Goal: Information Seeking & Learning: Learn about a topic

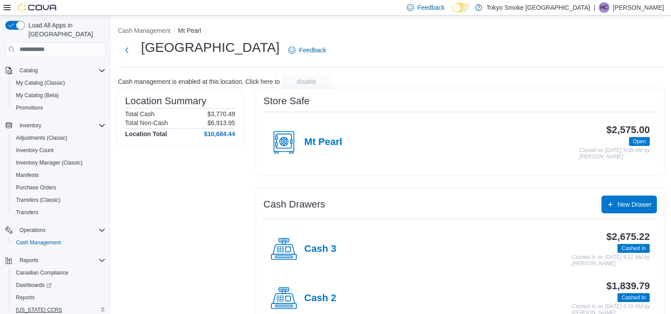
scroll to position [83, 0]
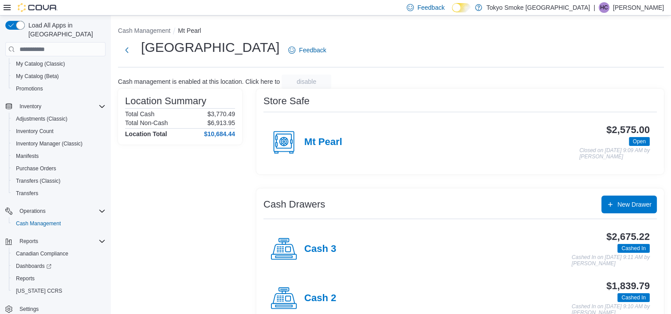
click at [225, 197] on div "Location Summary Total Cash $3,770.49 Total Non-Cash $6,913.95 Location Total $…" at bounding box center [180, 234] width 124 height 291
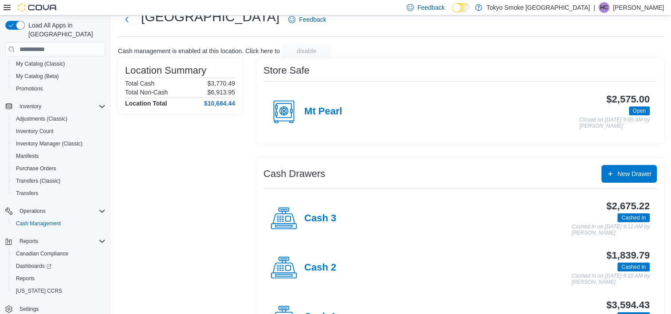
scroll to position [72, 0]
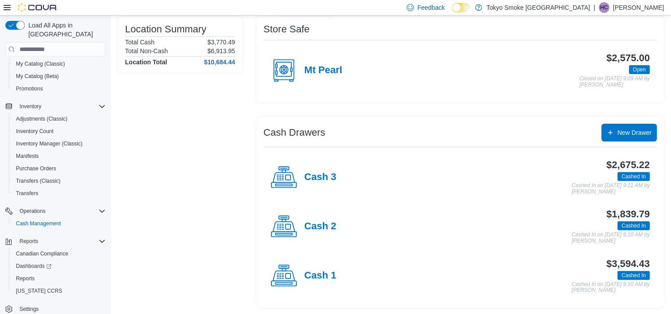
click at [321, 281] on div "Cash 1" at bounding box center [304, 276] width 66 height 27
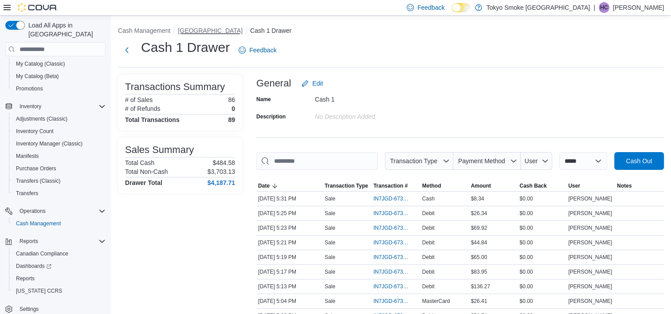
click at [212, 30] on button "Mount Pearl Commonwealth" at bounding box center [210, 30] width 65 height 7
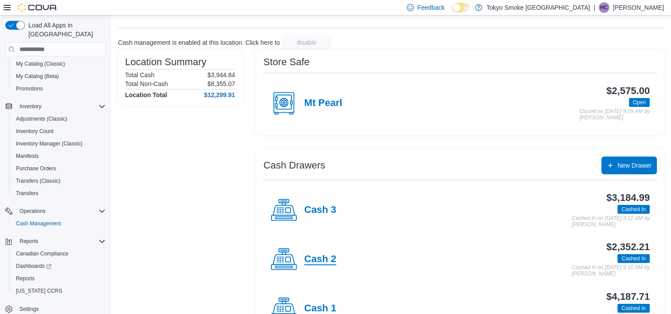
scroll to position [72, 0]
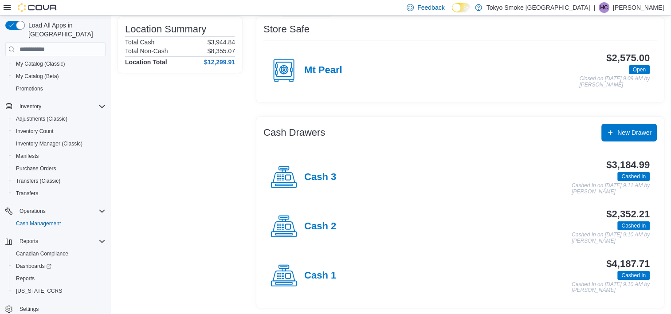
click at [302, 232] on div "Cash 2" at bounding box center [304, 226] width 66 height 27
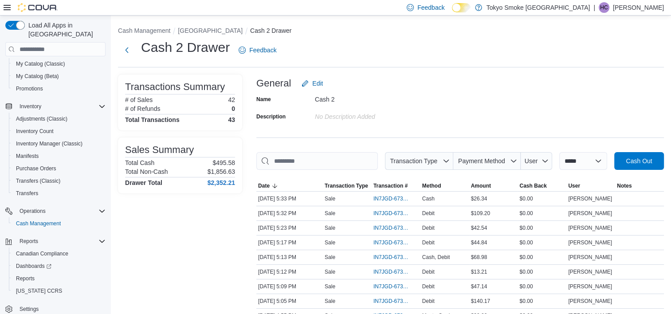
click at [214, 35] on ol "Cash Management Mount Pearl Commonwealth Cash 2 Drawer" at bounding box center [391, 31] width 546 height 11
click at [209, 28] on button "Mount Pearl Commonwealth" at bounding box center [210, 30] width 65 height 7
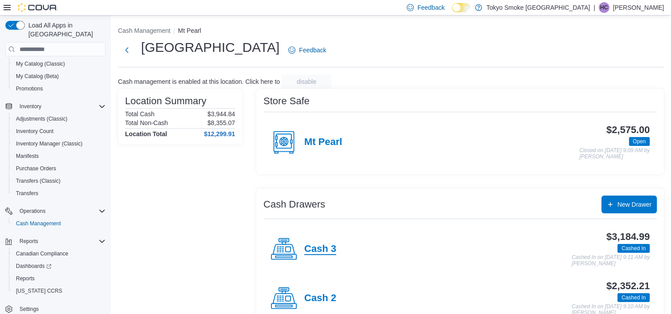
click at [323, 250] on h4 "Cash 3" at bounding box center [320, 250] width 32 height 12
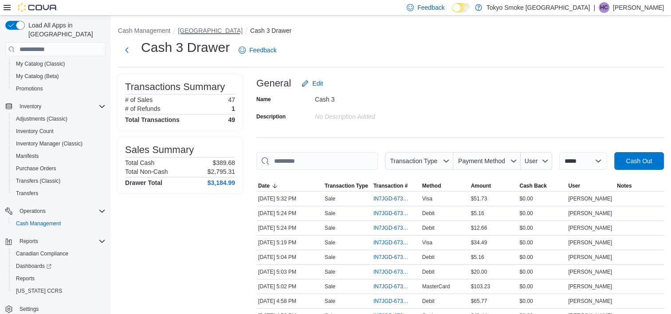
click at [229, 30] on button "Mount Pearl Commonwealth" at bounding box center [210, 30] width 65 height 7
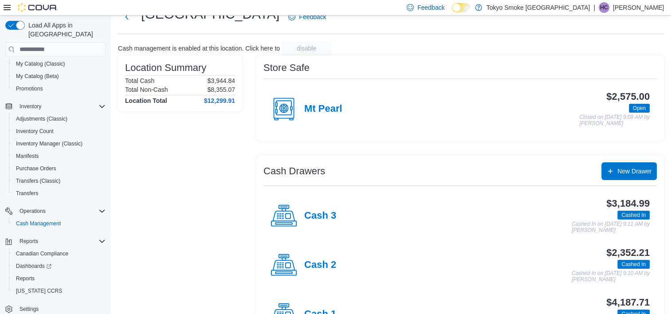
scroll to position [72, 0]
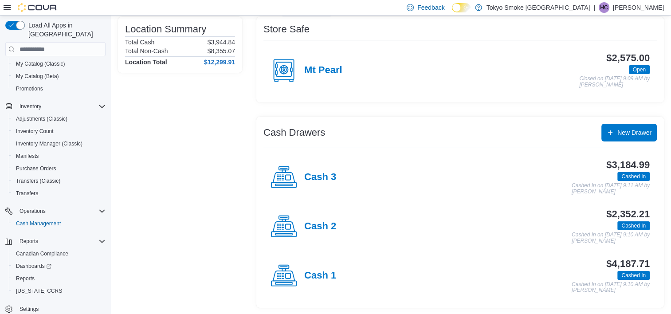
click at [326, 185] on div "Cash 3" at bounding box center [304, 177] width 66 height 27
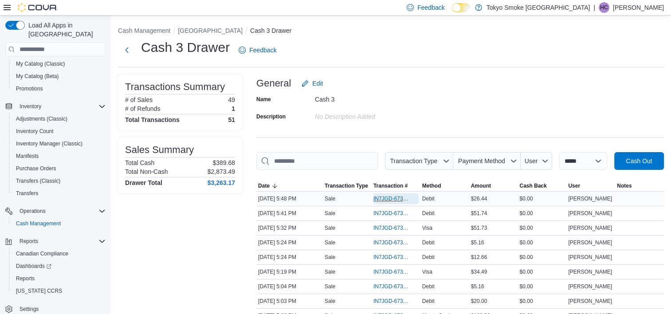
click at [399, 197] on span "IN7JGD-6732842" at bounding box center [391, 198] width 36 height 7
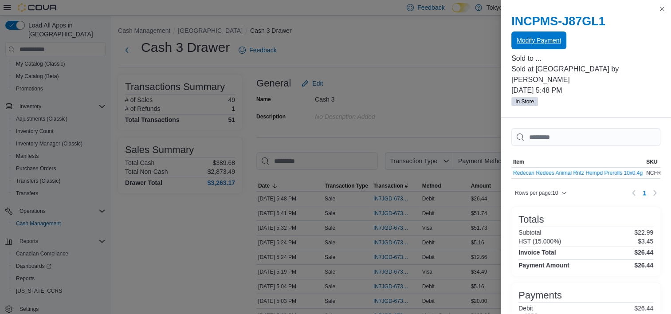
click at [550, 41] on span "Modify Payment" at bounding box center [539, 40] width 44 height 9
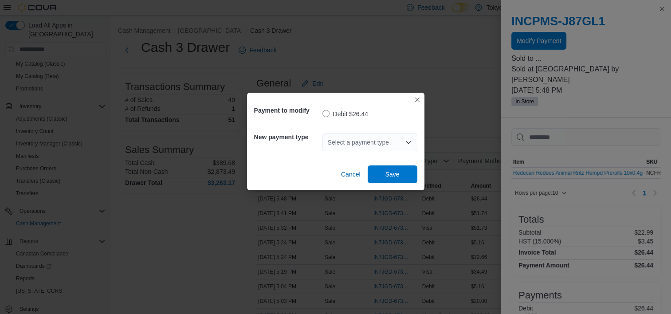
click at [346, 139] on div "Select a payment type" at bounding box center [369, 143] width 95 height 18
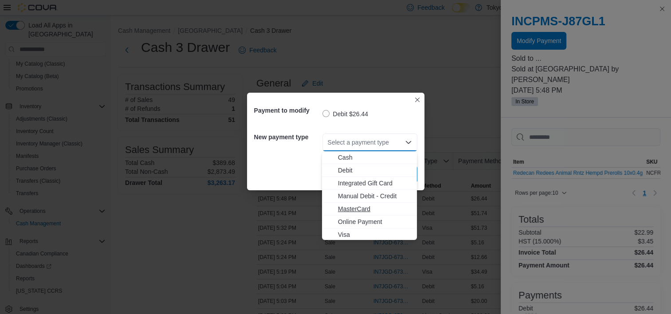
click at [350, 211] on span "MasterCard" at bounding box center [375, 208] width 74 height 9
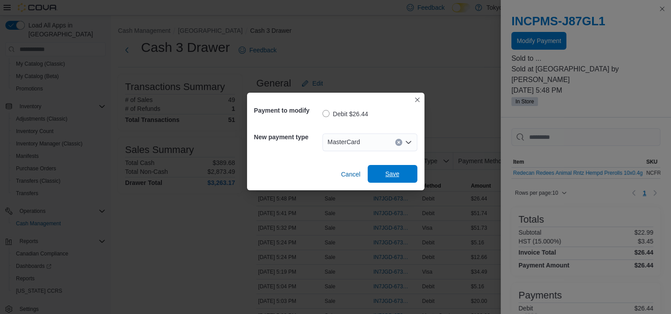
click at [390, 173] on span "Save" at bounding box center [392, 173] width 14 height 9
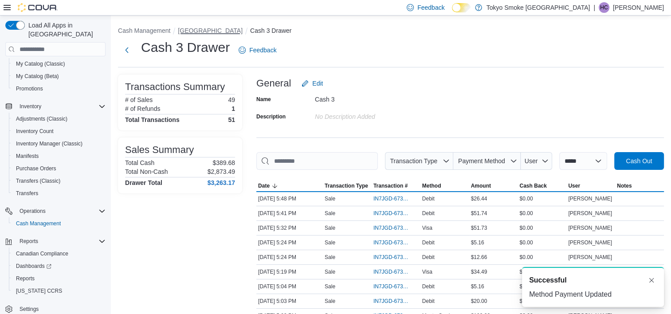
click at [204, 31] on button "Mount Pearl Commonwealth" at bounding box center [210, 30] width 65 height 7
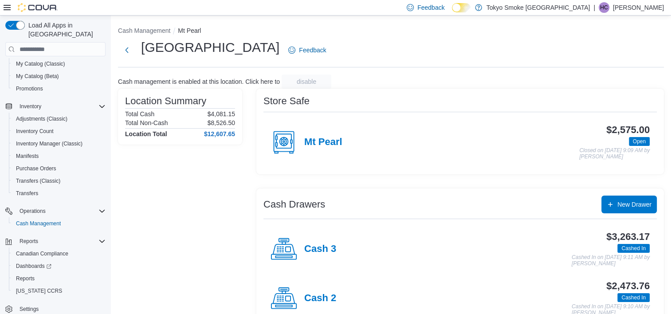
drag, startPoint x: 207, startPoint y: 271, endPoint x: 205, endPoint y: 261, distance: 9.8
click at [207, 269] on div "Location Summary Total Cash $4,081.15 Total Non-Cash $8,526.50 Location Total $…" at bounding box center [180, 234] width 124 height 291
click at [200, 184] on div "Location Summary Total Cash $4,081.15 Total Non-Cash $8,526.50 Location Total $…" at bounding box center [180, 234] width 124 height 291
click at [230, 302] on div "Location Summary Total Cash $4,081.15 Total Non-Cash $8,526.50 Location Total $…" at bounding box center [180, 234] width 124 height 291
drag, startPoint x: 230, startPoint y: 302, endPoint x: 192, endPoint y: 197, distance: 111.0
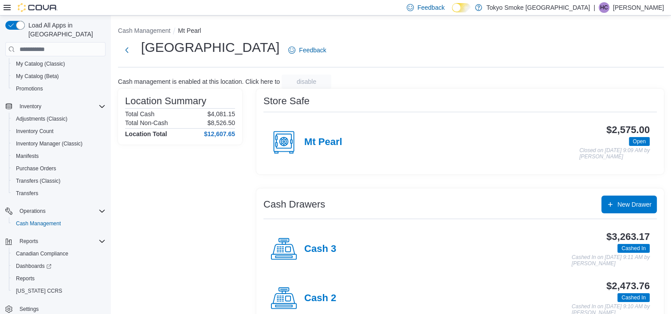
click at [192, 197] on div "Location Summary Total Cash $4,081.15 Total Non-Cash $8,526.50 Location Total $…" at bounding box center [180, 234] width 124 height 291
click at [309, 247] on h4 "Cash 3" at bounding box center [320, 250] width 32 height 12
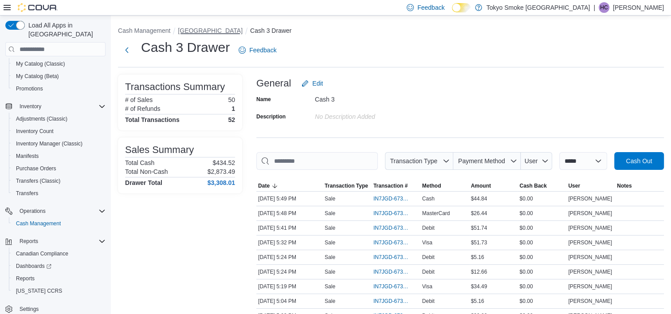
click at [212, 30] on button "Mount Pearl Commonwealth" at bounding box center [210, 30] width 65 height 7
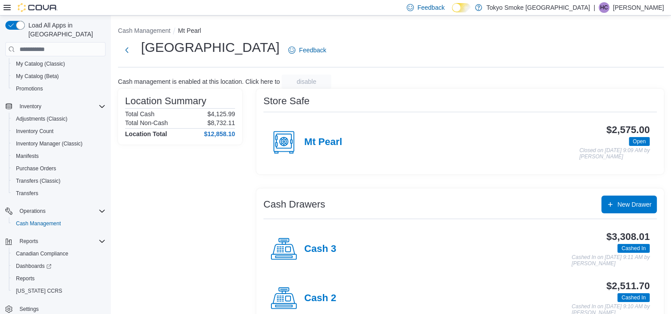
click at [226, 262] on div "Location Summary Total Cash $4,125.99 Total Non-Cash $8,732.11 Location Total $…" at bounding box center [180, 234] width 124 height 291
click at [557, 88] on div "Cash management is enabled at this location. Click here to disable" at bounding box center [391, 82] width 546 height 14
click at [158, 239] on div "Location Summary Total Cash $4,125.99 Total Non-Cash $8,732.11 Location Total $…" at bounding box center [180, 234] width 124 height 291
click at [236, 149] on div "Location Summary Total Cash $4,125.99 Total Non-Cash $8,732.11 Location Total $…" at bounding box center [180, 234] width 124 height 291
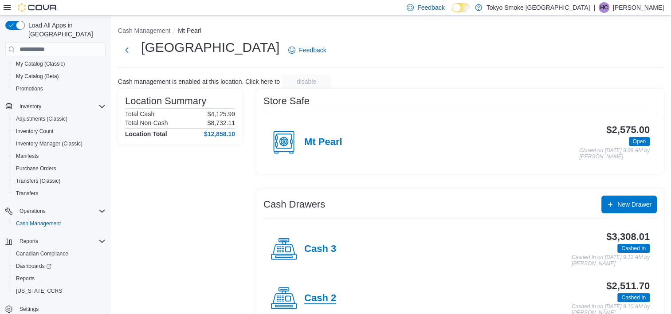
click at [319, 295] on h4 "Cash 2" at bounding box center [320, 299] width 32 height 12
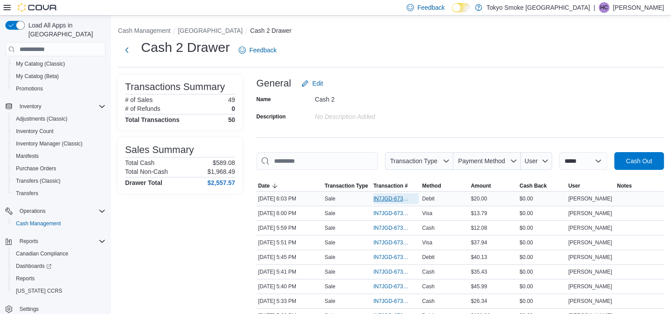
click at [393, 198] on span "IN7JGD-6732941" at bounding box center [391, 198] width 36 height 7
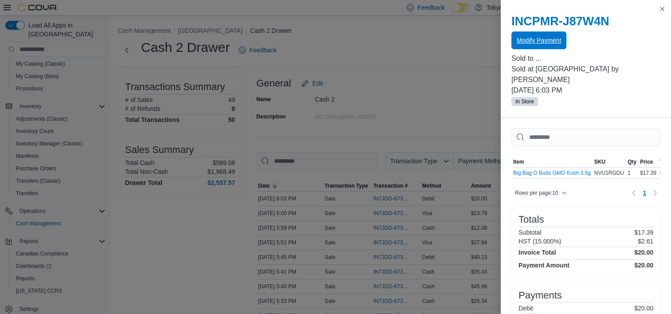
click at [534, 40] on span "Modify Payment" at bounding box center [539, 40] width 44 height 9
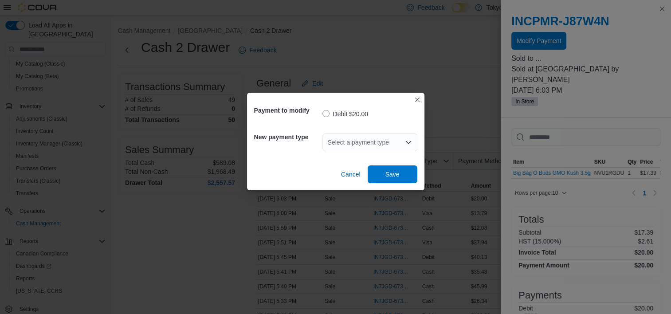
click at [380, 142] on div "Select a payment type" at bounding box center [369, 143] width 95 height 18
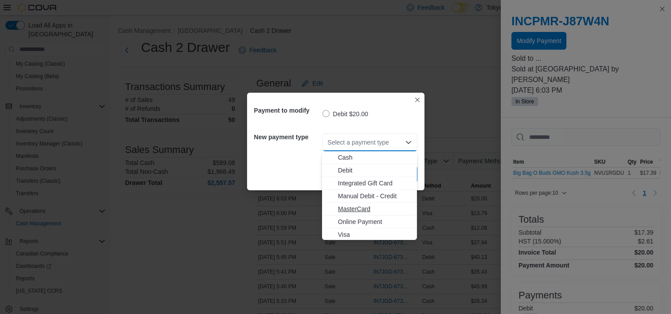
click at [336, 206] on span "MasterCard" at bounding box center [369, 208] width 84 height 9
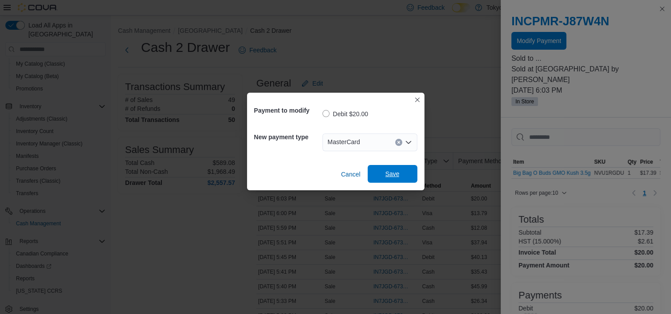
click at [391, 174] on span "Save" at bounding box center [392, 173] width 14 height 9
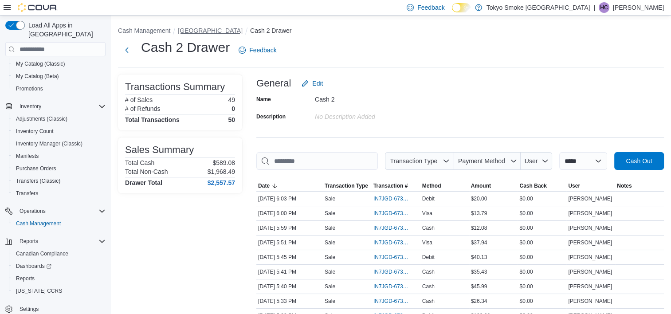
click at [231, 33] on button "Mount Pearl Commonwealth" at bounding box center [210, 30] width 65 height 7
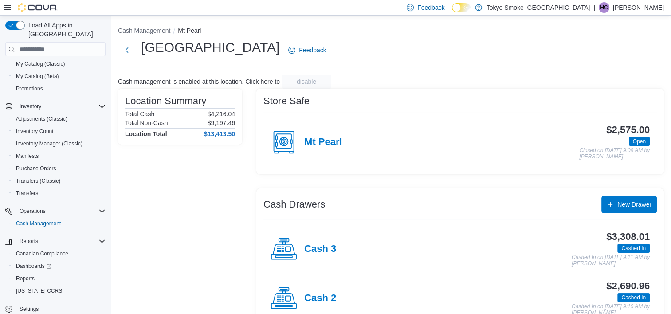
click at [310, 295] on h4 "Cash 2" at bounding box center [320, 299] width 32 height 12
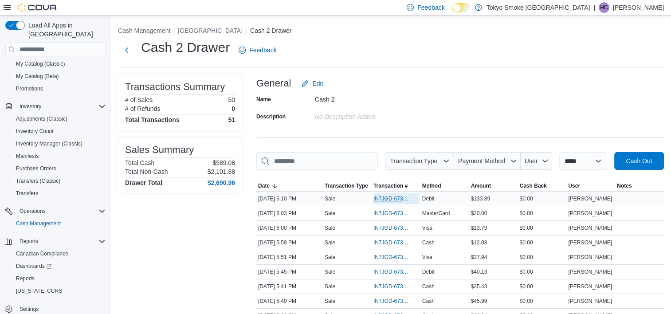
click at [391, 197] on span "IN7JGD-6732995" at bounding box center [391, 198] width 36 height 7
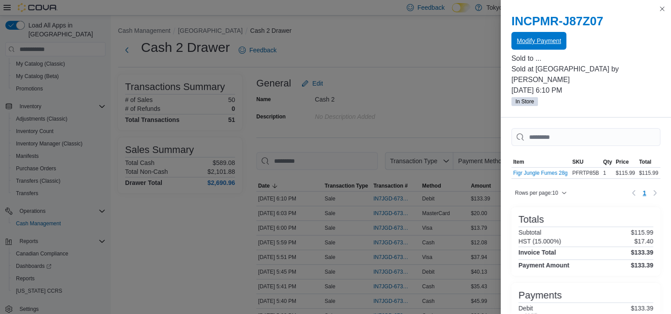
click at [536, 32] on div "Modify Payment" at bounding box center [585, 41] width 149 height 18
click at [521, 45] on span "Modify Payment" at bounding box center [539, 40] width 44 height 18
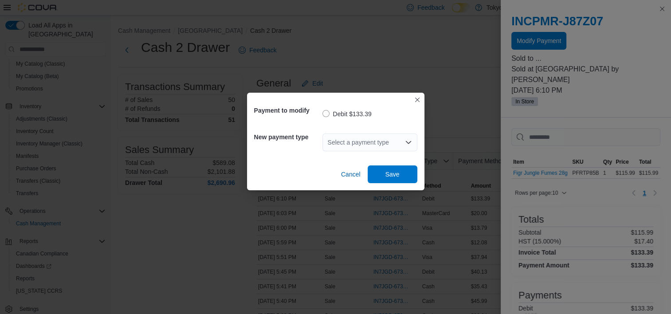
click at [346, 138] on div "Select a payment type" at bounding box center [369, 143] width 95 height 18
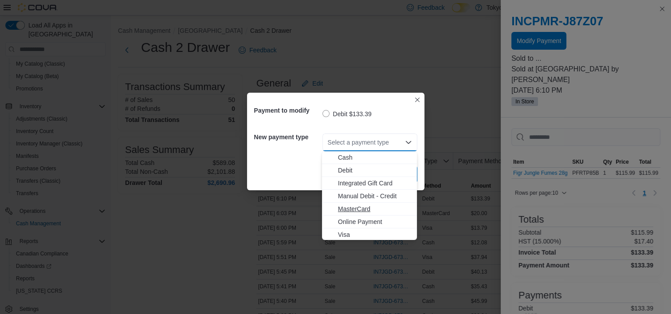
click at [349, 208] on span "MasterCard" at bounding box center [375, 208] width 74 height 9
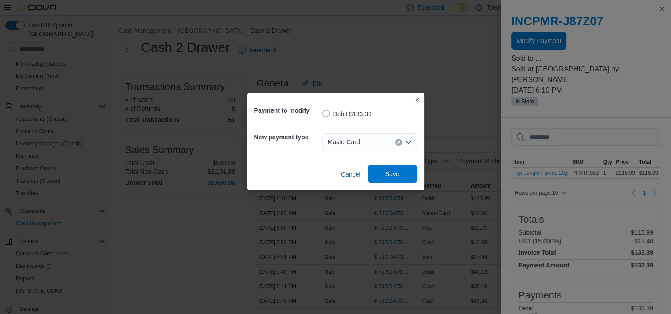
click at [381, 181] on span "Save" at bounding box center [392, 174] width 39 height 18
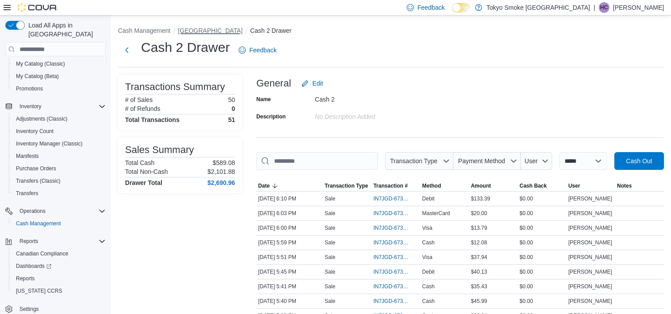
click at [221, 31] on button "Mount Pearl Commonwealth" at bounding box center [210, 30] width 65 height 7
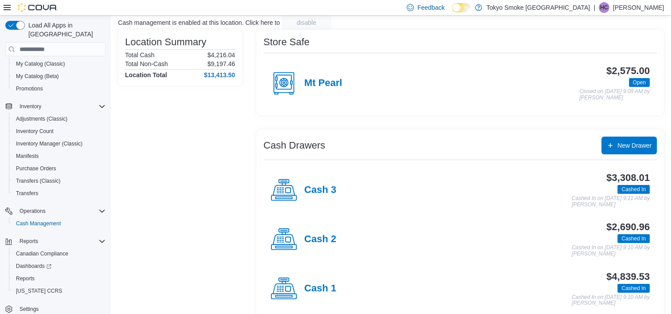
scroll to position [72, 0]
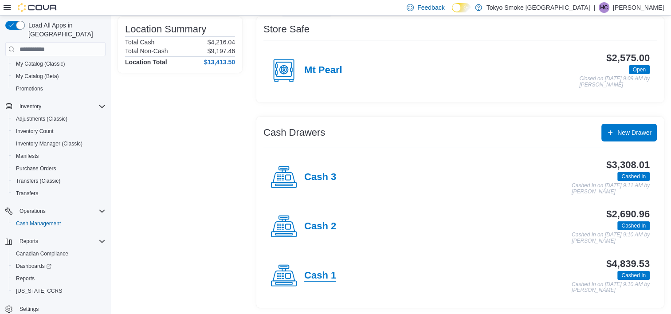
click at [321, 271] on h4 "Cash 1" at bounding box center [320, 276] width 32 height 12
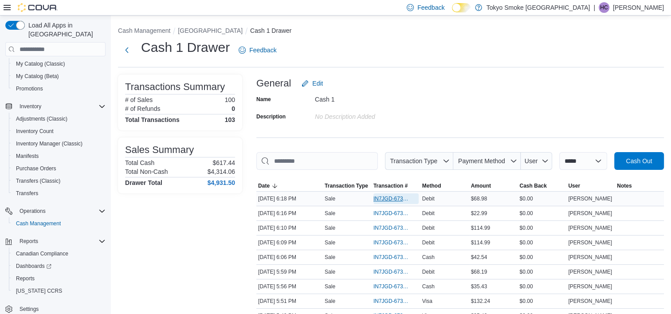
click at [384, 197] on span "IN7JGD-6733047" at bounding box center [391, 198] width 36 height 7
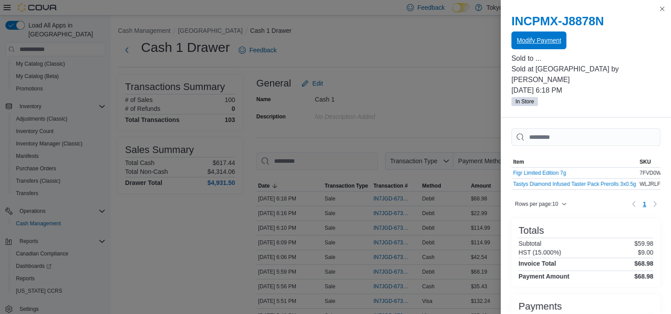
click at [525, 37] on span "Modify Payment" at bounding box center [539, 40] width 44 height 9
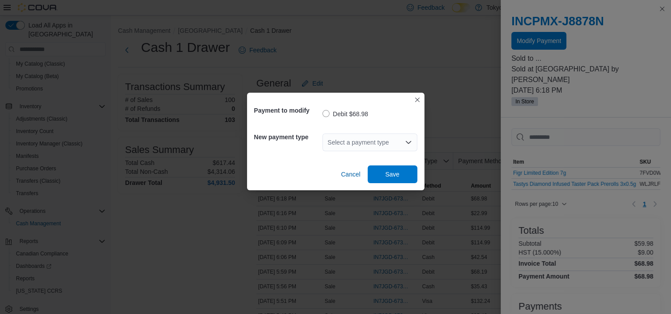
click at [349, 146] on div "Select a payment type" at bounding box center [369, 143] width 95 height 18
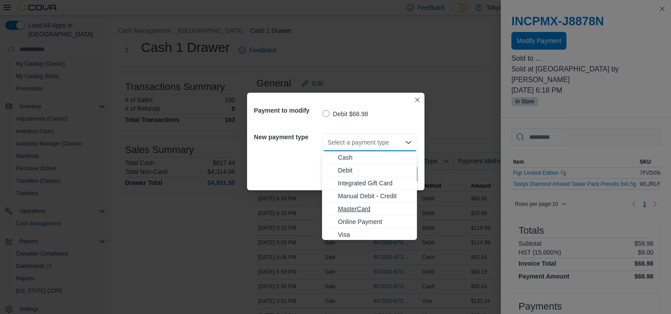
click at [349, 211] on span "MasterCard" at bounding box center [375, 208] width 74 height 9
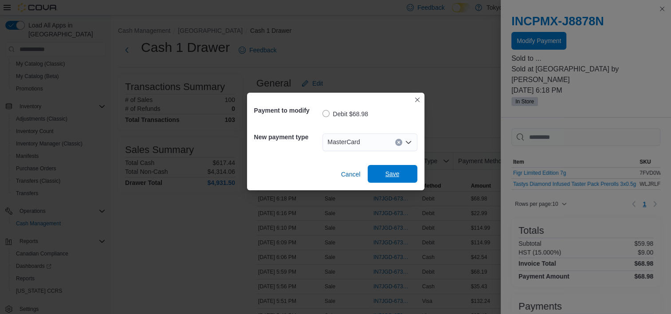
click at [407, 169] on span "Save" at bounding box center [392, 174] width 39 height 18
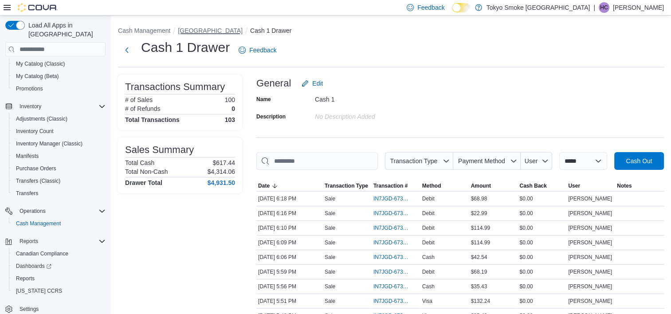
click at [211, 31] on button "Mount Pearl Commonwealth" at bounding box center [210, 30] width 65 height 7
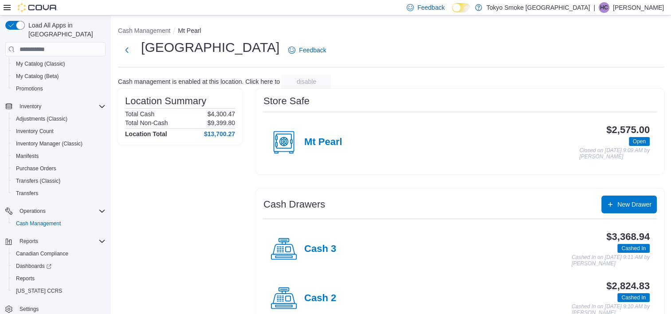
click at [183, 220] on div "Location Summary Total Cash $4,300.47 Total Non-Cash $9,399.80 Location Total $…" at bounding box center [180, 234] width 124 height 291
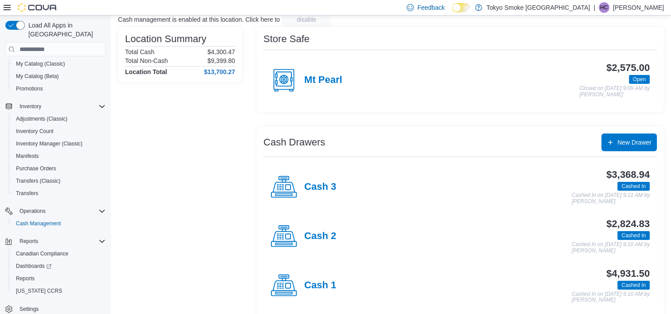
scroll to position [72, 0]
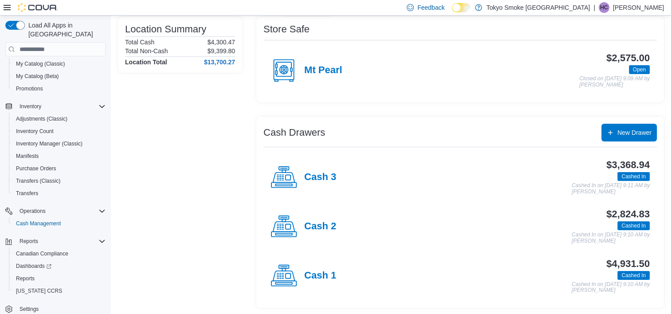
click at [316, 263] on div "Cash 1" at bounding box center [304, 276] width 66 height 27
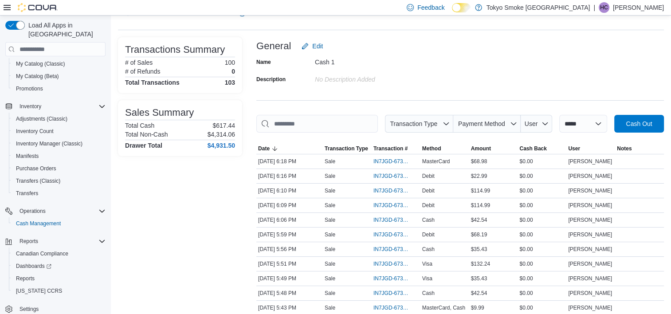
scroll to position [89, 0]
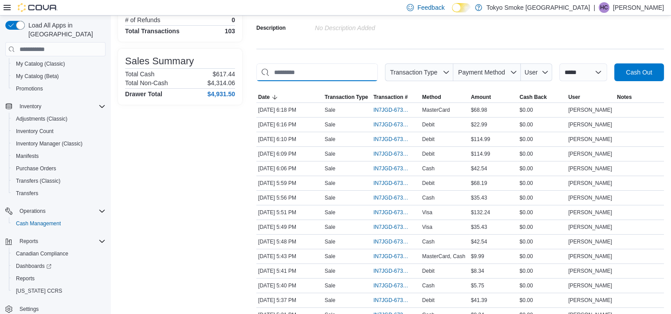
click at [277, 70] on input "This is a search bar. As you type, the results lower in the page will automatic…" at bounding box center [317, 72] width 122 height 18
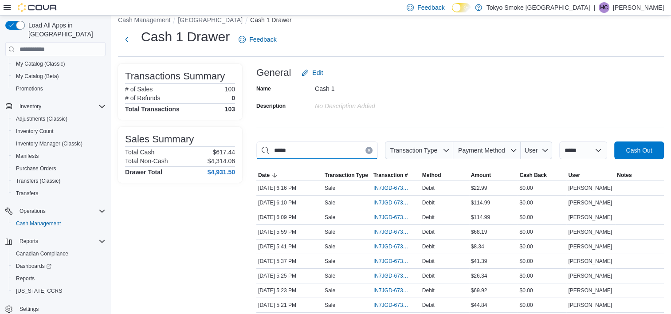
scroll to position [0, 0]
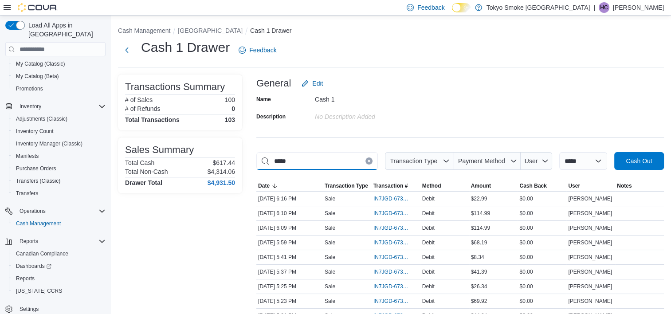
type input "*****"
drag, startPoint x: 314, startPoint y: 150, endPoint x: 315, endPoint y: 161, distance: 10.2
click at [315, 161] on input "*****" at bounding box center [317, 161] width 122 height 18
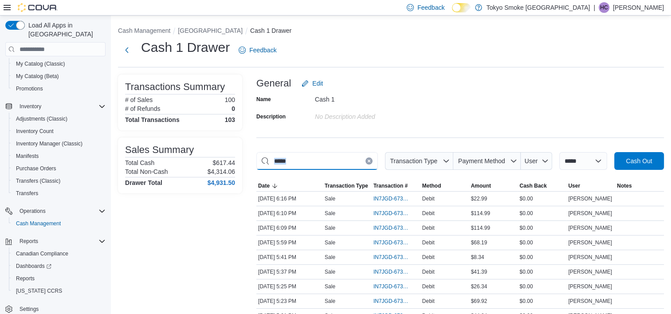
click at [315, 161] on input "*****" at bounding box center [317, 161] width 122 height 18
click at [313, 159] on input "*****" at bounding box center [317, 161] width 122 height 18
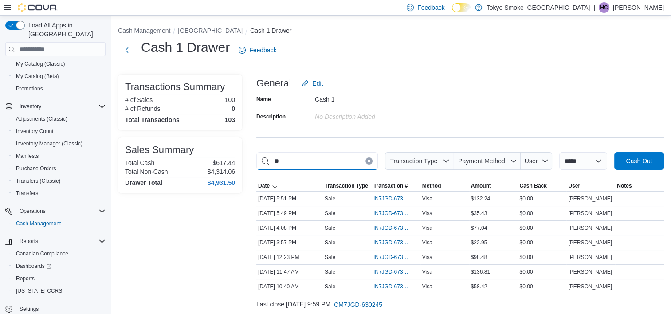
type input "*"
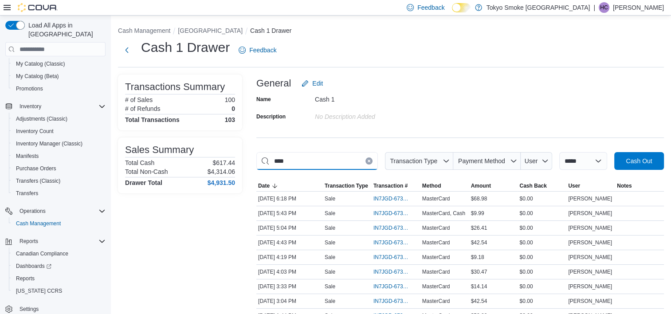
type input "****"
click at [483, 73] on div "**********" at bounding box center [391, 215] width 560 height 398
click at [218, 30] on button "Mount Pearl Commonwealth" at bounding box center [210, 30] width 65 height 7
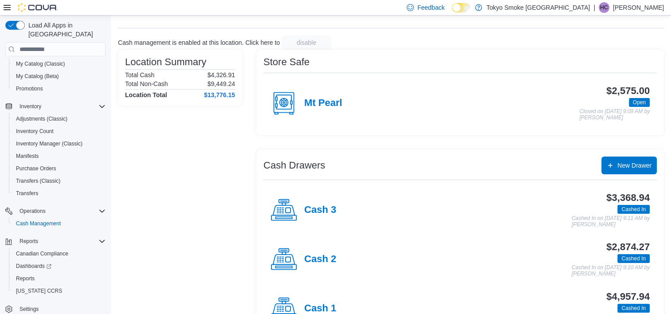
scroll to position [72, 0]
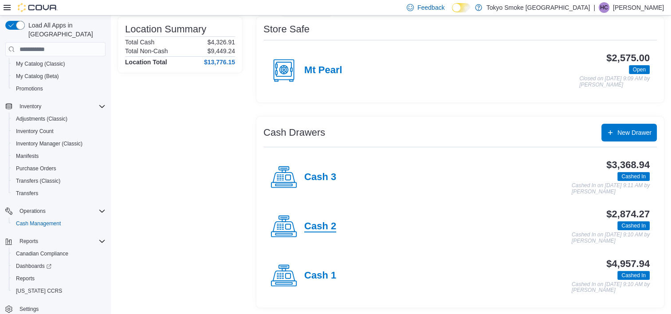
click at [327, 224] on h4 "Cash 2" at bounding box center [320, 227] width 32 height 12
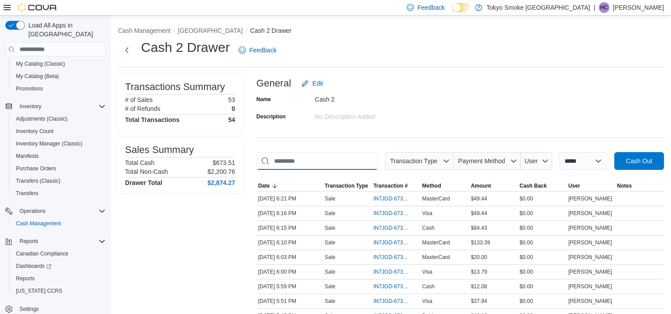
click at [294, 158] on input "This is a search bar. As you type, the results lower in the page will automatic…" at bounding box center [317, 161] width 122 height 18
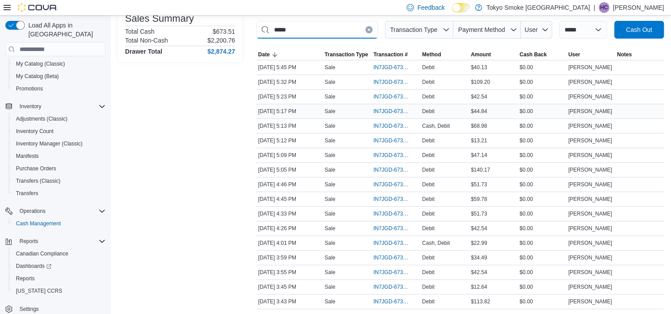
scroll to position [133, 0]
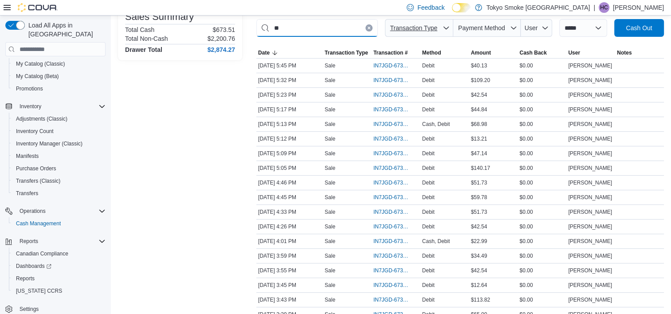
type input "*"
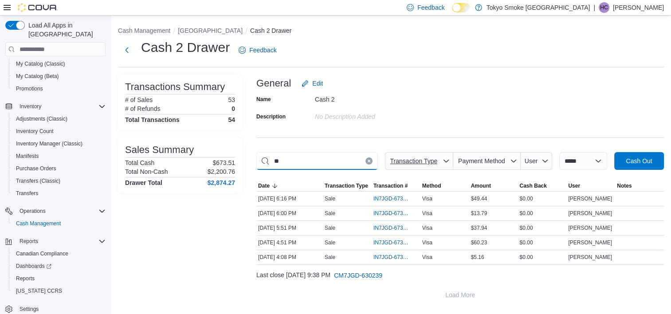
scroll to position [0, 0]
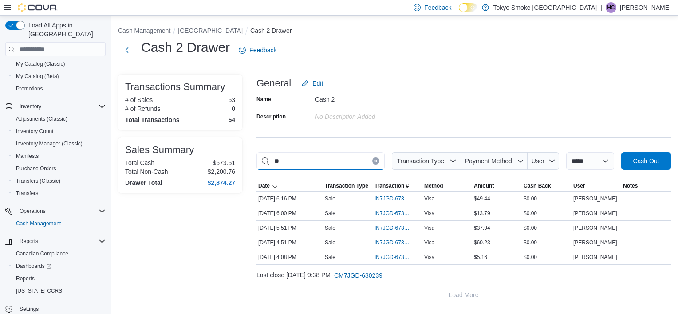
type input "*"
type input "******"
click at [222, 31] on button "Mount Pearl Commonwealth" at bounding box center [210, 30] width 65 height 7
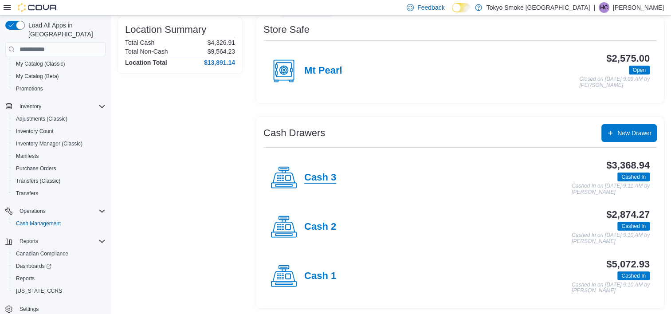
scroll to position [72, 0]
click at [332, 180] on h4 "Cash 3" at bounding box center [320, 178] width 32 height 12
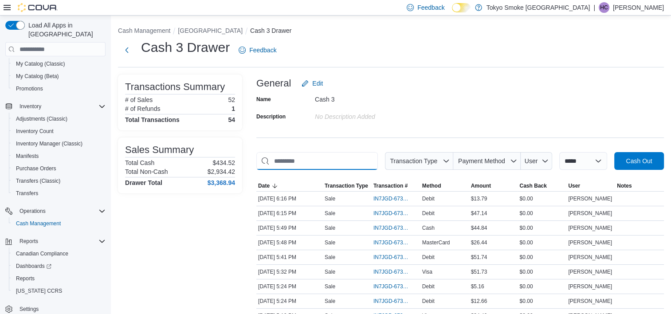
click at [326, 161] on input "This is a search bar. As you type, the results lower in the page will automatic…" at bounding box center [317, 161] width 122 height 18
click at [314, 157] on input "*****" at bounding box center [317, 161] width 122 height 18
type input "*"
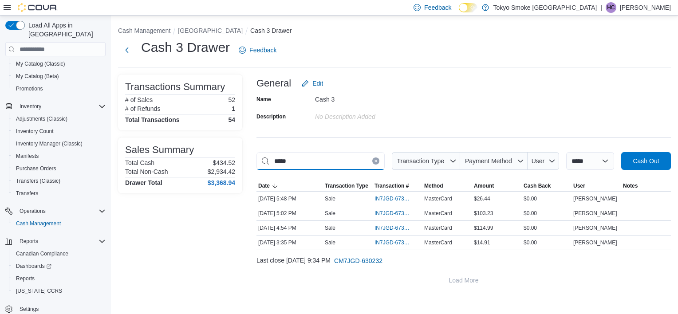
type input "*****"
click at [216, 22] on div "**********" at bounding box center [394, 156] width 567 height 281
click at [212, 30] on button "Mount Pearl Commonwealth" at bounding box center [210, 30] width 65 height 7
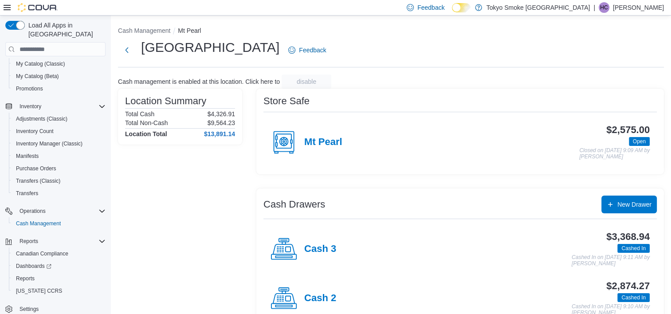
click at [207, 183] on div "Location Summary Total Cash $4,326.91 Total Non-Cash $9,564.23 Location Total $…" at bounding box center [180, 234] width 124 height 291
click at [207, 151] on div "Location Summary Total Cash $4,326.91 Total Non-Cash $9,564.23 Location Total $…" at bounding box center [180, 234] width 124 height 291
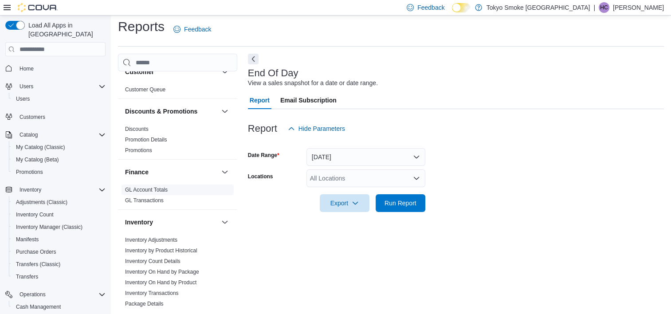
scroll to position [133, 0]
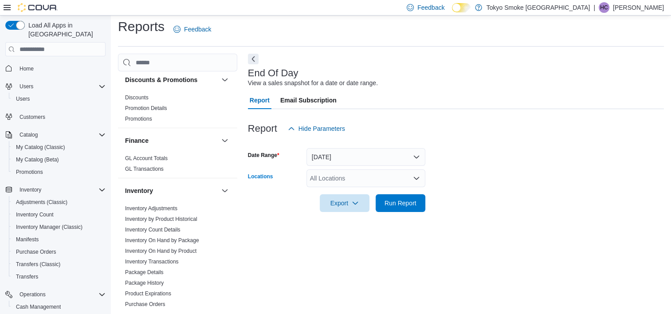
click at [346, 186] on div "All Locations" at bounding box center [366, 178] width 119 height 18
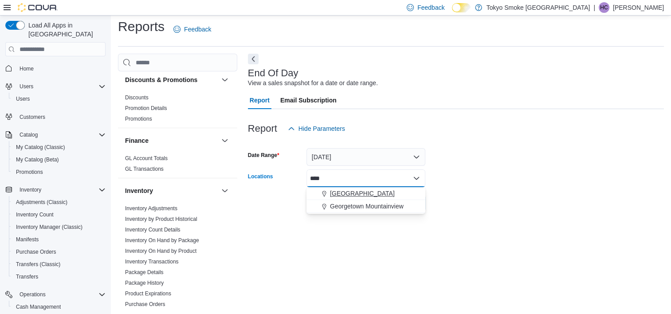
type input "****"
click at [341, 190] on span "Mount Pearl Commonwealth" at bounding box center [362, 193] width 65 height 9
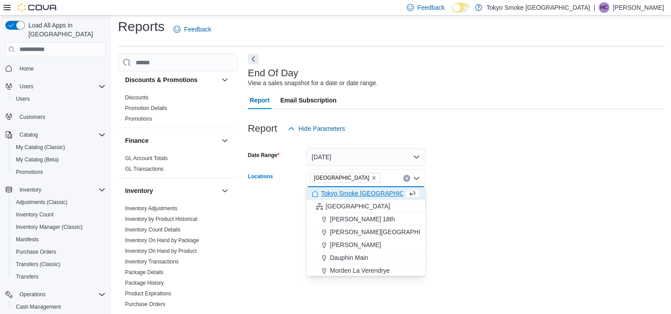
drag, startPoint x: 544, startPoint y: 166, endPoint x: 491, endPoint y: 207, distance: 66.7
click at [544, 167] on form "Date Range Today Locations Mount Pearl Commonwealth Combo box. Selected. Mount …" at bounding box center [456, 175] width 416 height 75
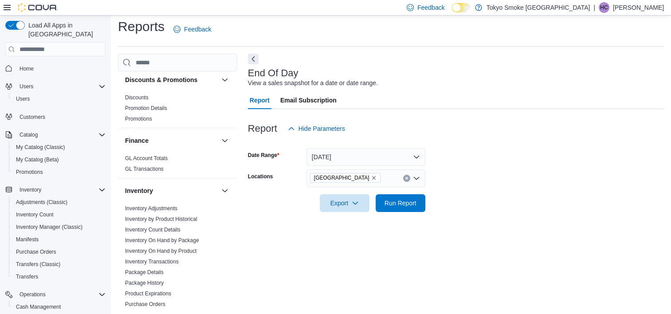
click at [387, 189] on div at bounding box center [456, 190] width 416 height 7
click at [397, 203] on span "Run Report" at bounding box center [401, 202] width 32 height 9
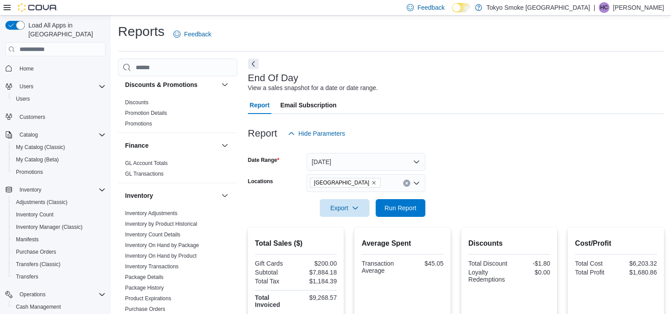
click at [467, 131] on div "Report Hide Parameters" at bounding box center [456, 134] width 416 height 18
click at [518, 222] on div at bounding box center [456, 222] width 416 height 11
click at [518, 219] on div at bounding box center [456, 222] width 416 height 11
click at [409, 209] on span "Run Report" at bounding box center [401, 207] width 32 height 9
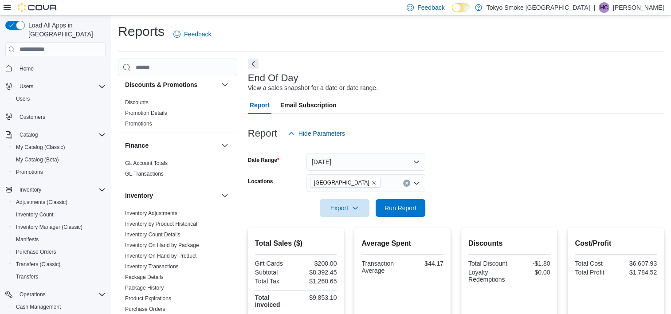
click at [511, 190] on form "Date Range Today Locations Mount Pearl Commonwealth Export Run Report" at bounding box center [456, 179] width 416 height 75
drag, startPoint x: 496, startPoint y: 207, endPoint x: 507, endPoint y: 188, distance: 21.5
click at [496, 208] on form "Date Range Today Locations Mount Pearl Commonwealth Export Run Report" at bounding box center [456, 179] width 416 height 75
click at [403, 206] on span "Run Report" at bounding box center [401, 207] width 32 height 9
click at [472, 41] on div "Reports Feedback" at bounding box center [391, 34] width 546 height 23
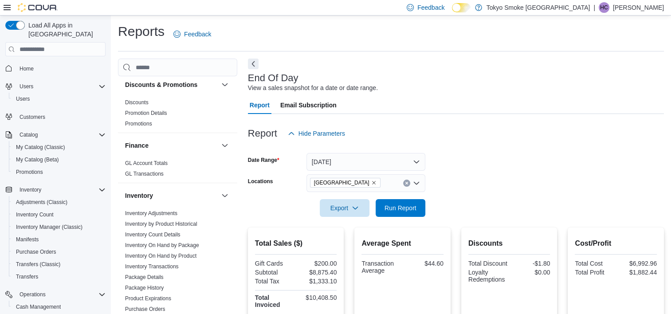
click at [449, 123] on div at bounding box center [456, 119] width 416 height 11
click at [408, 189] on div "Mount Pearl Commonwealth" at bounding box center [366, 183] width 119 height 18
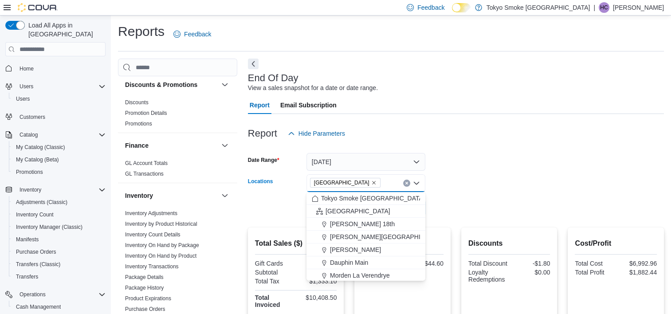
click at [532, 138] on div "Report Hide Parameters" at bounding box center [456, 134] width 416 height 18
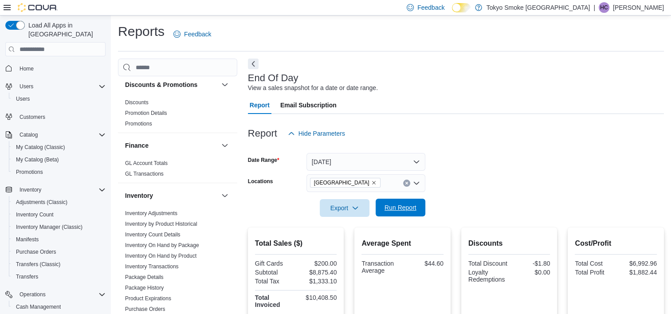
click at [396, 203] on span "Run Report" at bounding box center [400, 208] width 39 height 18
click at [399, 206] on span "Run Report" at bounding box center [401, 207] width 32 height 9
click at [417, 209] on span "Run Report" at bounding box center [400, 208] width 39 height 18
click at [405, 210] on span "Run Report" at bounding box center [401, 207] width 32 height 9
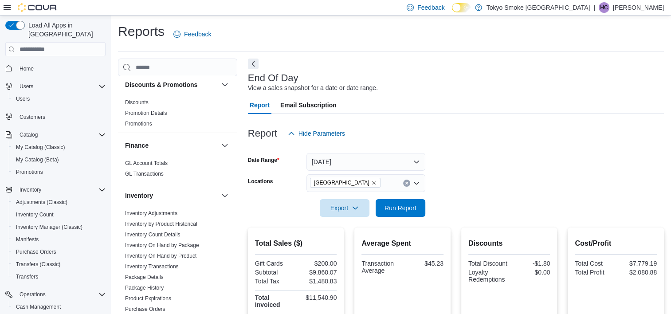
click at [527, 122] on div at bounding box center [456, 119] width 416 height 11
click at [466, 101] on div "Report Email Subscription" at bounding box center [456, 105] width 416 height 18
